Goal: Transaction & Acquisition: Purchase product/service

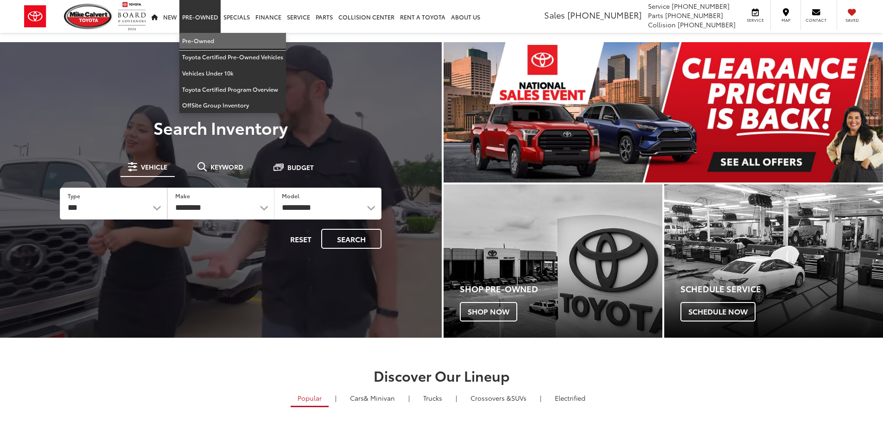
click at [194, 38] on link "Pre-Owned" at bounding box center [232, 41] width 107 height 16
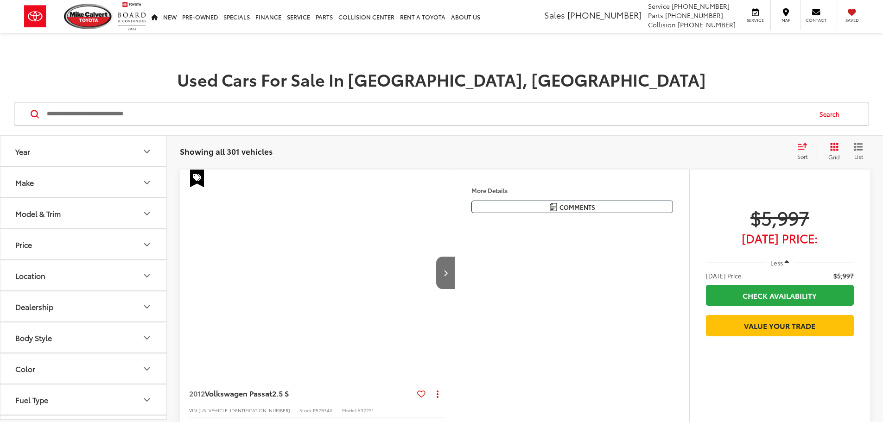
click at [290, 120] on input "Search by Make, Model, or Keyword" at bounding box center [428, 114] width 765 height 22
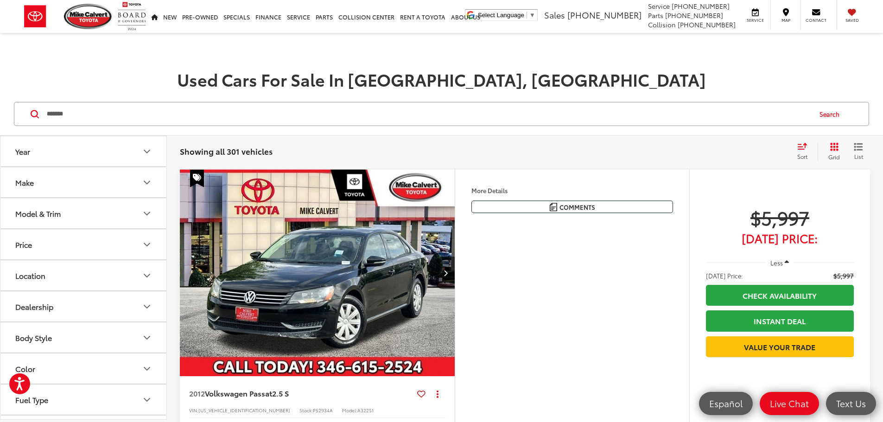
type input "*******"
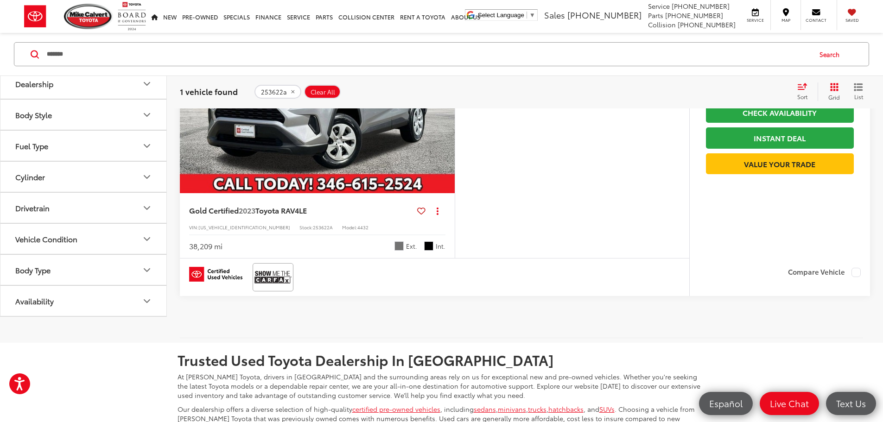
scroll to position [278, 0]
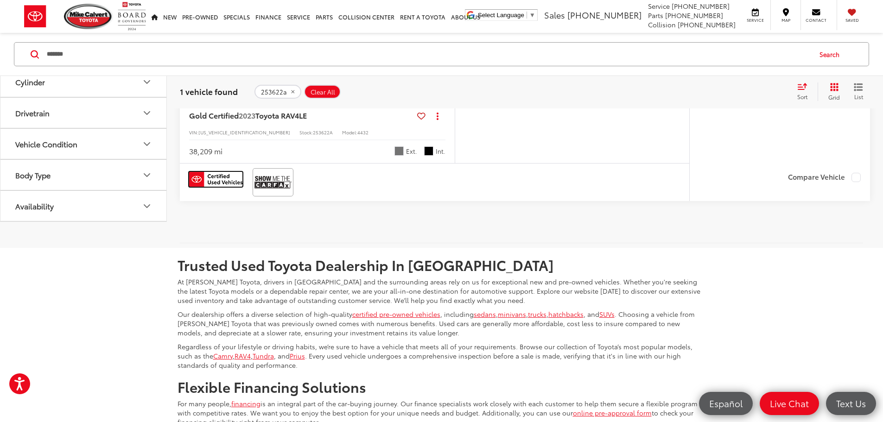
click at [230, 187] on img at bounding box center [215, 179] width 53 height 15
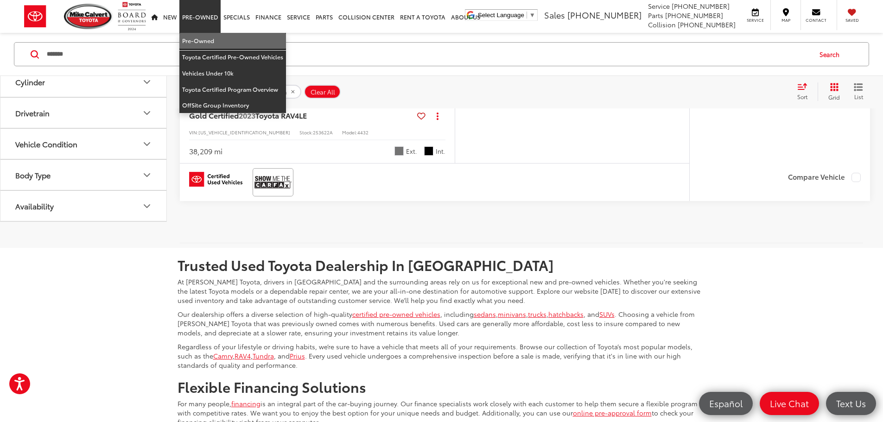
click at [205, 43] on link "Pre-Owned" at bounding box center [232, 41] width 107 height 16
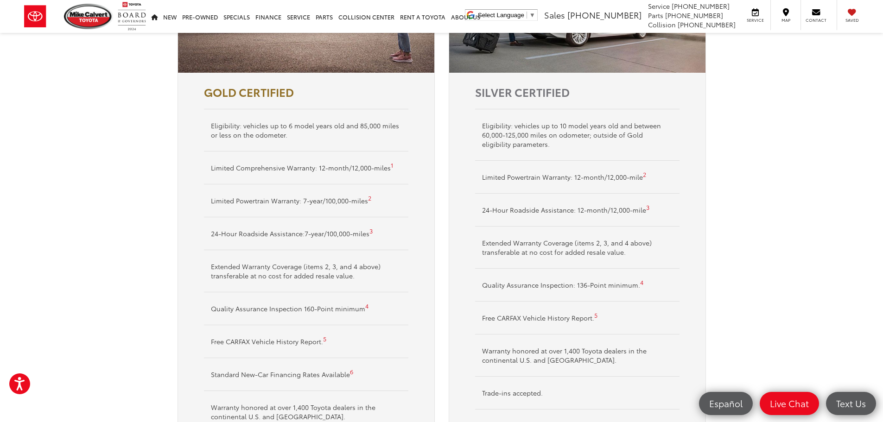
scroll to position [556, 0]
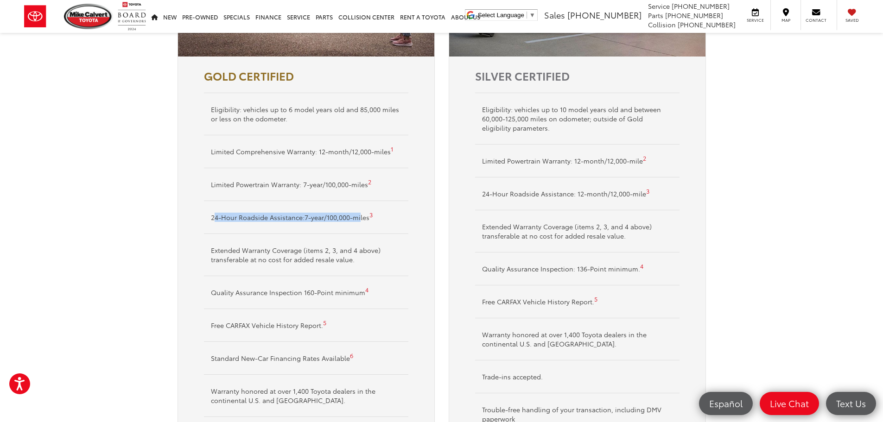
drag, startPoint x: 243, startPoint y: 220, endPoint x: 359, endPoint y: 223, distance: 116.4
click at [359, 223] on li "24-Hour Roadside Assistance:7-year/100,000-miles 3" at bounding box center [306, 217] width 204 height 33
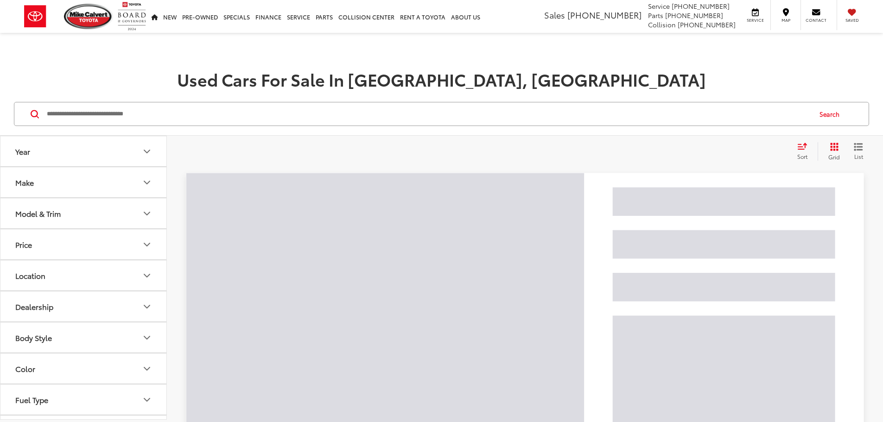
click at [79, 219] on button "Model & Trim" at bounding box center [83, 213] width 167 height 30
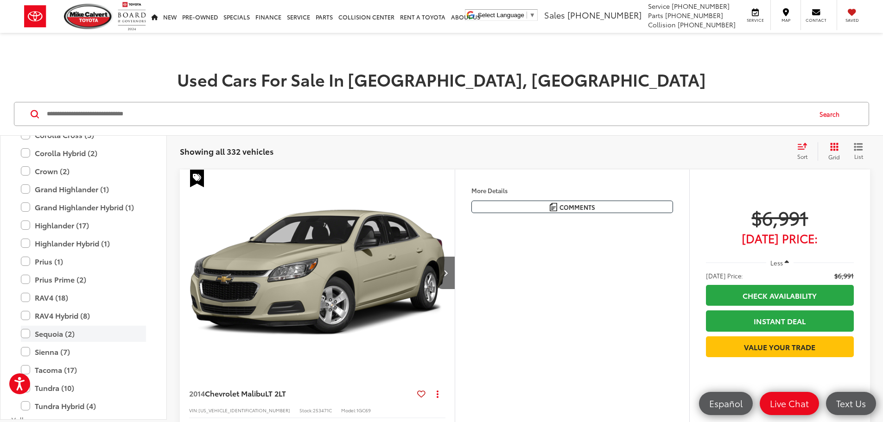
scroll to position [2040, 0]
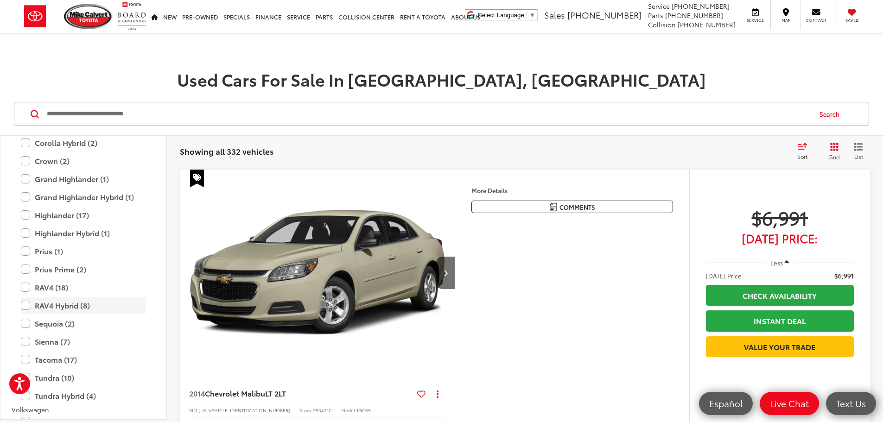
click at [55, 306] on label "RAV4 Hybrid (8)" at bounding box center [83, 306] width 125 height 16
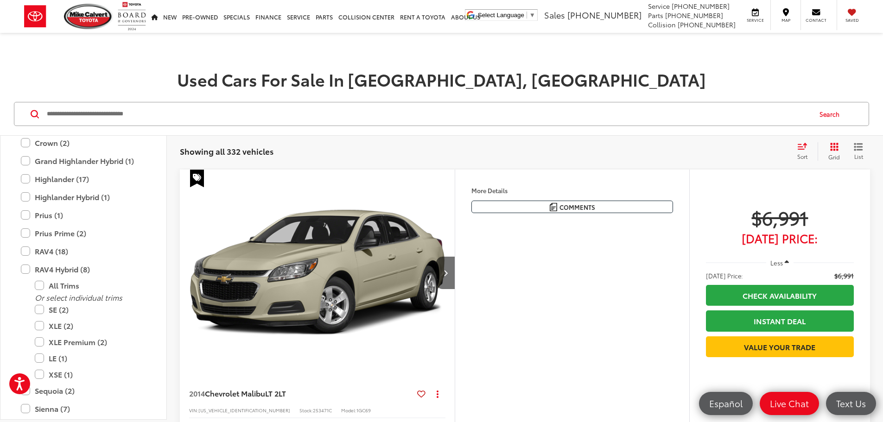
scroll to position [2022, 0]
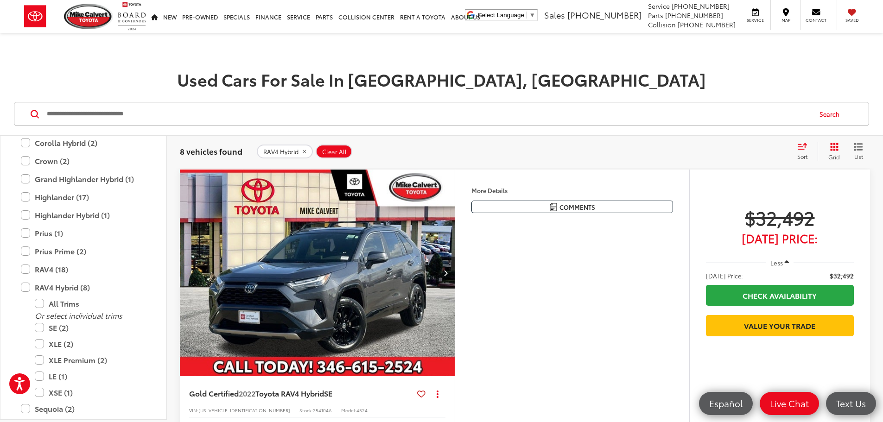
click at [799, 143] on icon "Select sort value" at bounding box center [802, 146] width 10 height 7
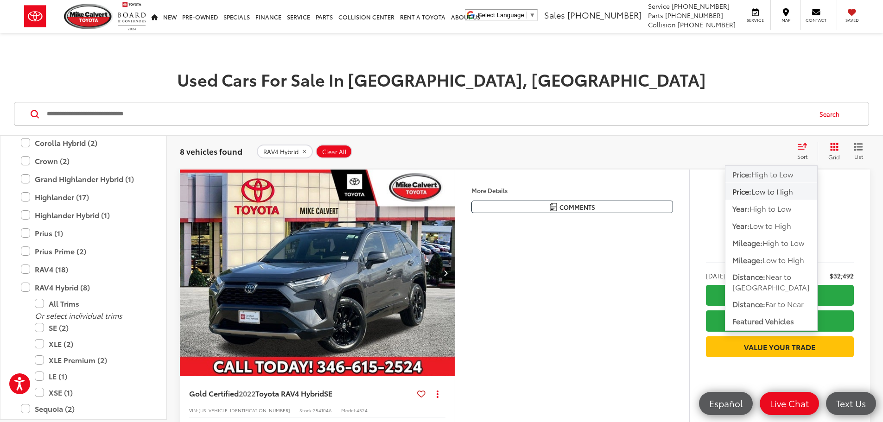
click at [775, 175] on span "High to Low" at bounding box center [773, 174] width 42 height 11
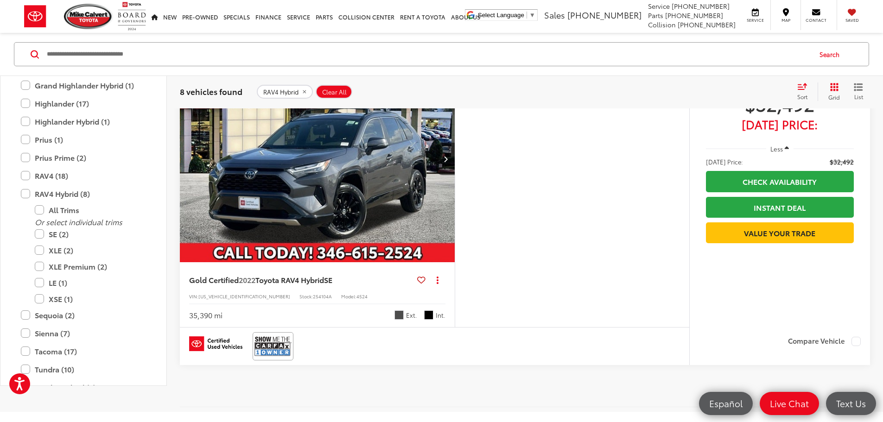
scroll to position [2272, 0]
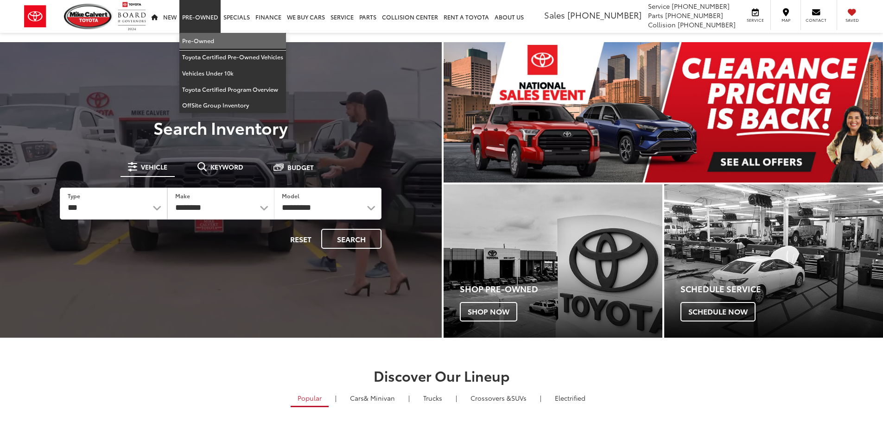
click at [202, 41] on link "Pre-Owned" at bounding box center [232, 41] width 107 height 16
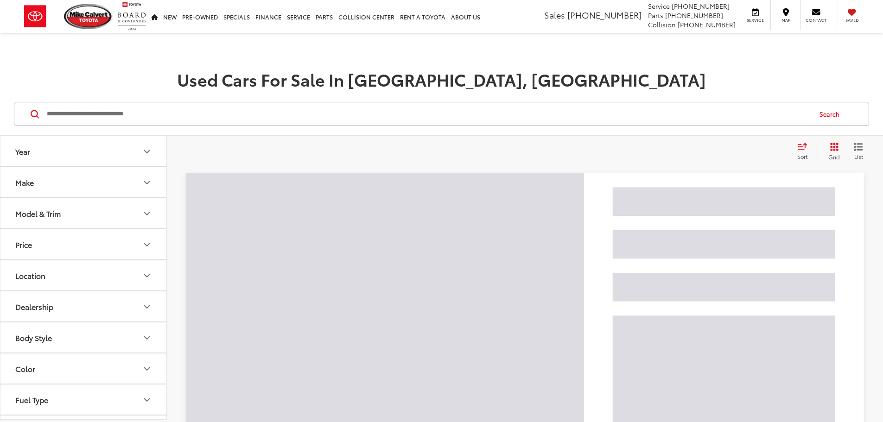
click at [195, 104] on input "Search by Make, Model, or Keyword" at bounding box center [428, 114] width 765 height 22
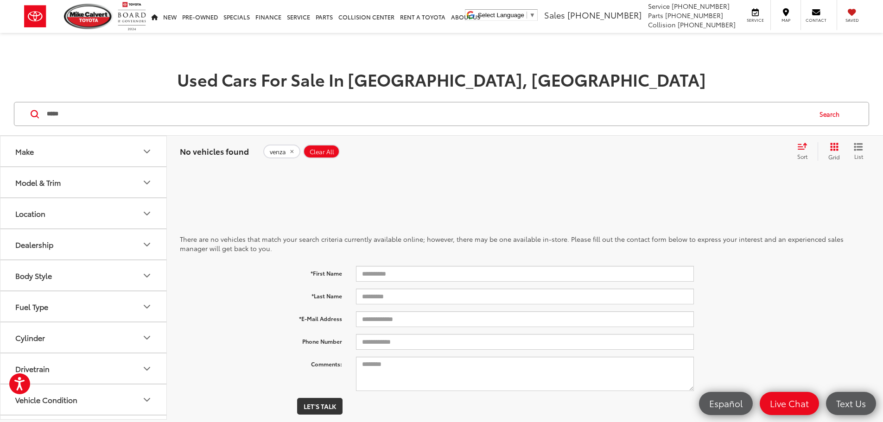
drag, startPoint x: 46, startPoint y: 114, endPoint x: 1, endPoint y: 108, distance: 45.7
click at [10, 111] on div "***** ***** Search" at bounding box center [441, 114] width 865 height 24
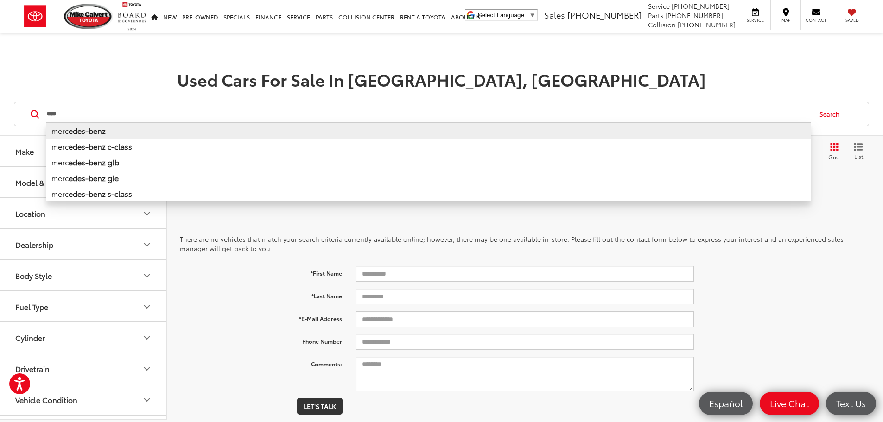
click at [92, 130] on b "edes-benz" at bounding box center [87, 130] width 37 height 11
type input "**********"
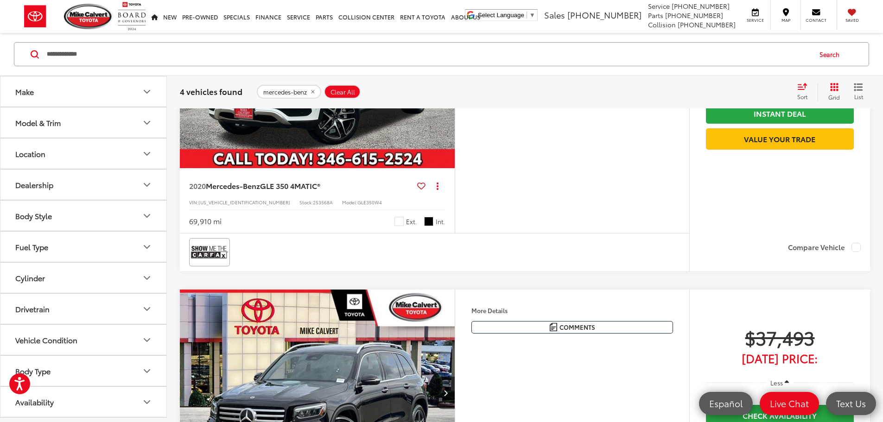
scroll to position [881, 0]
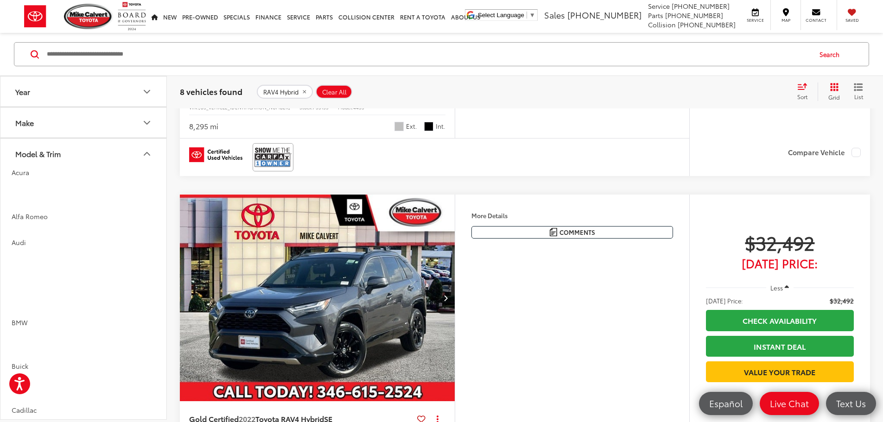
scroll to position [2022, 0]
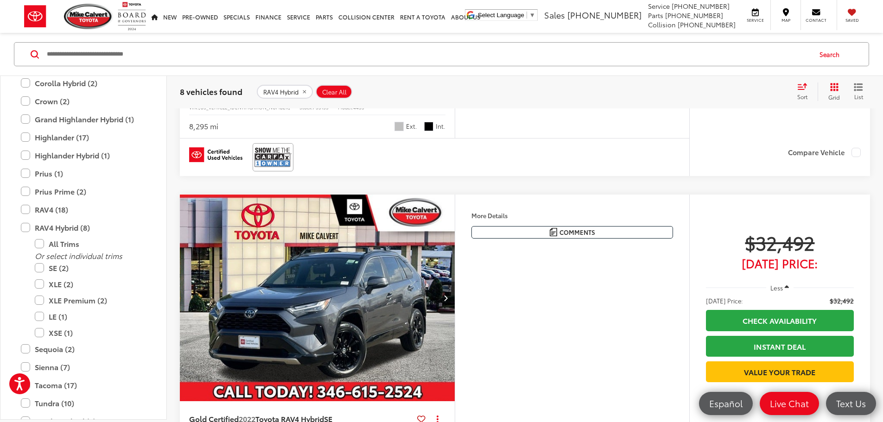
drag, startPoint x: 44, startPoint y: 226, endPoint x: 63, endPoint y: 273, distance: 49.9
click at [44, 226] on label "RAV4 Hybrid (8)" at bounding box center [83, 228] width 125 height 16
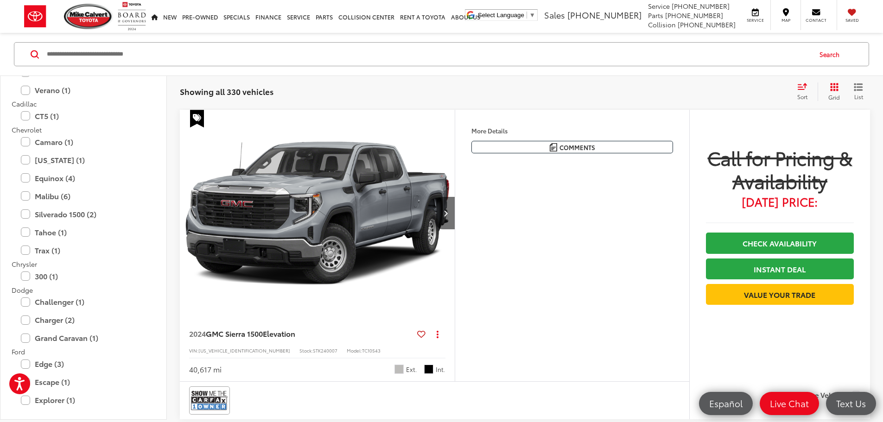
scroll to position [75, 0]
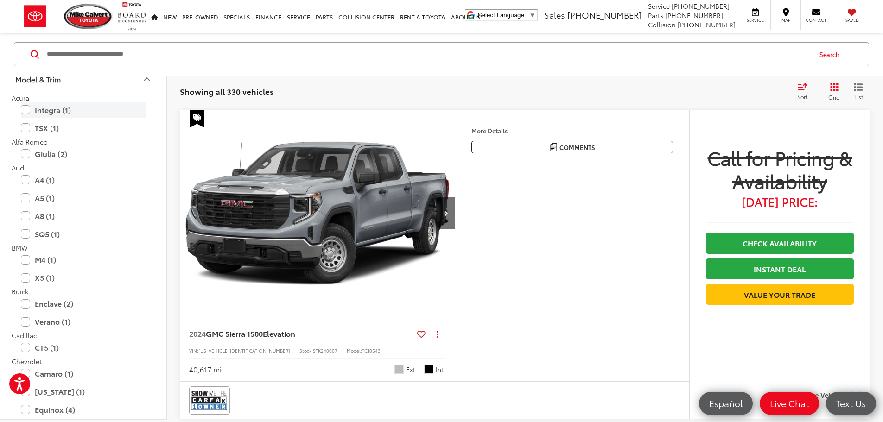
click at [62, 114] on label "Integra (1)" at bounding box center [83, 110] width 125 height 16
